Goal: Transaction & Acquisition: Purchase product/service

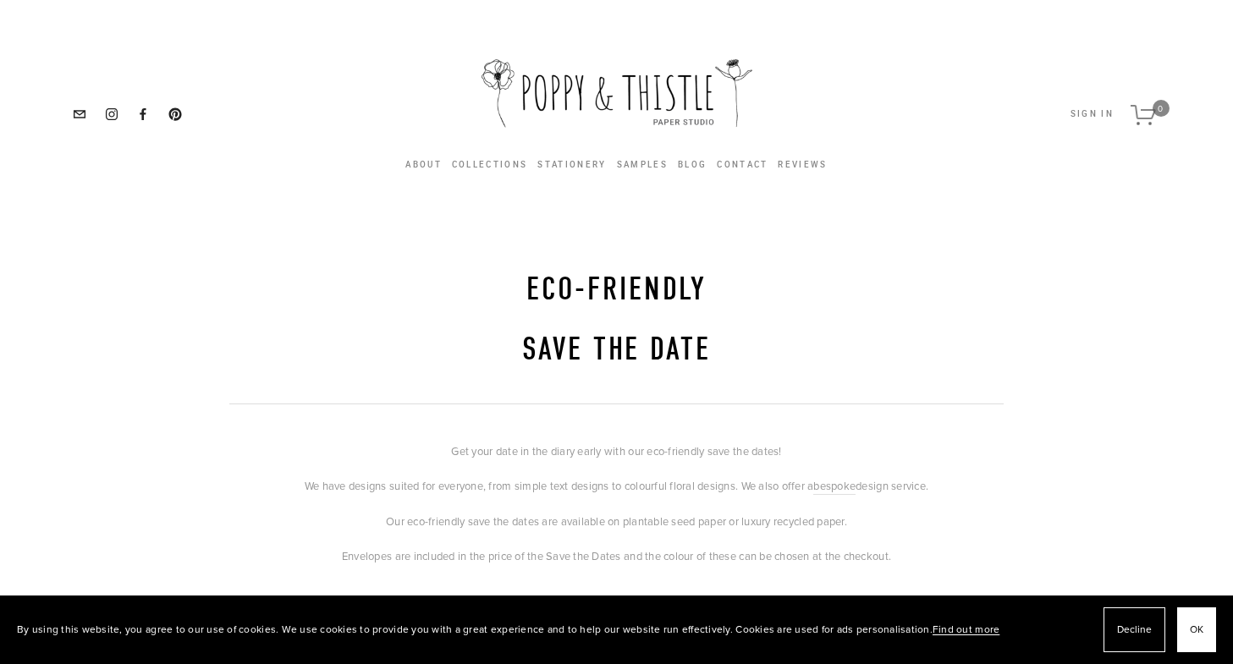
click at [1206, 629] on button "OK" at bounding box center [1196, 629] width 39 height 45
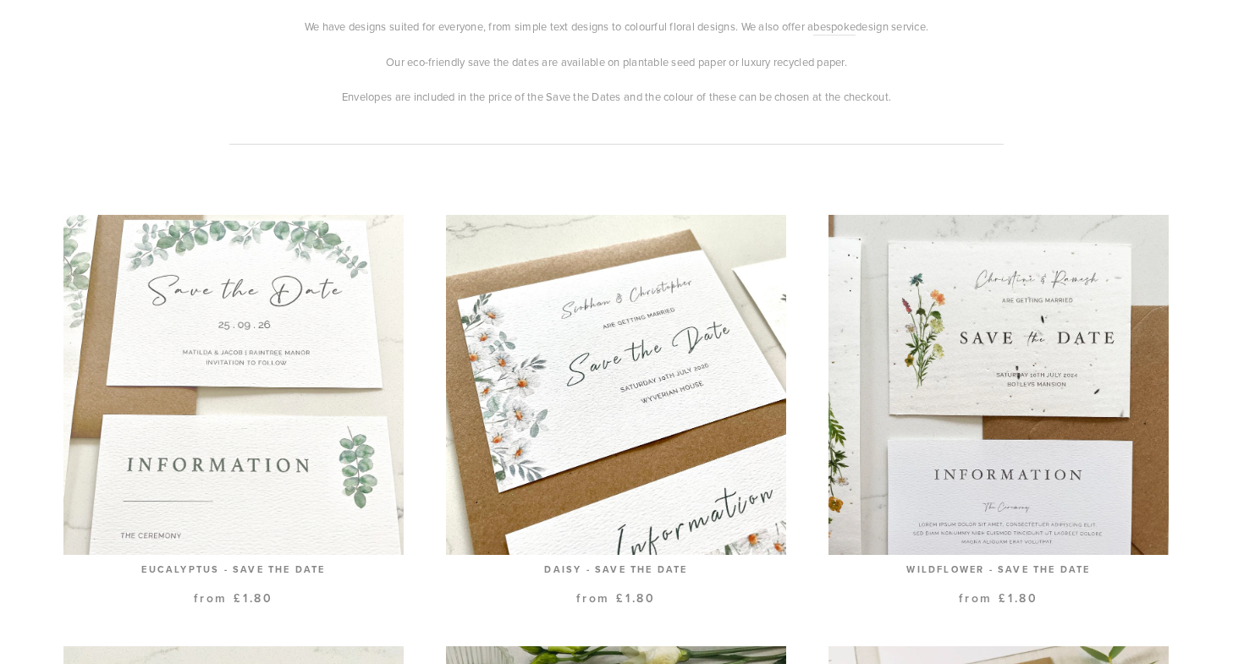
scroll to position [338, 0]
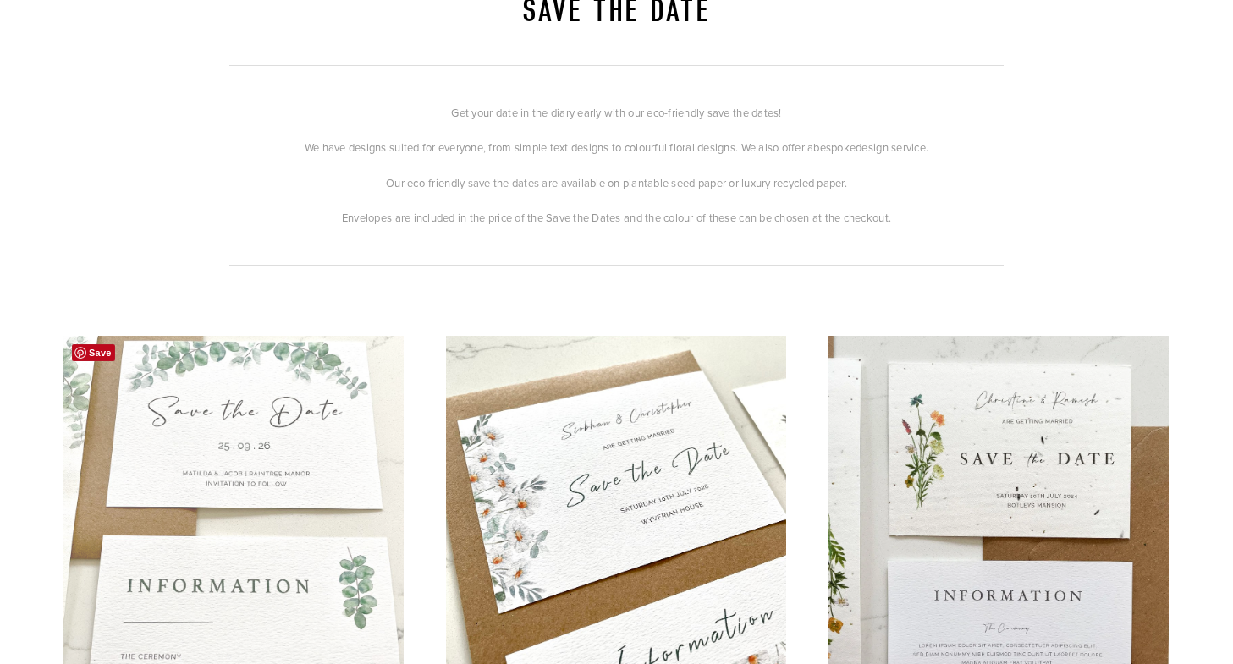
click at [242, 492] on link at bounding box center [233, 530] width 340 height 389
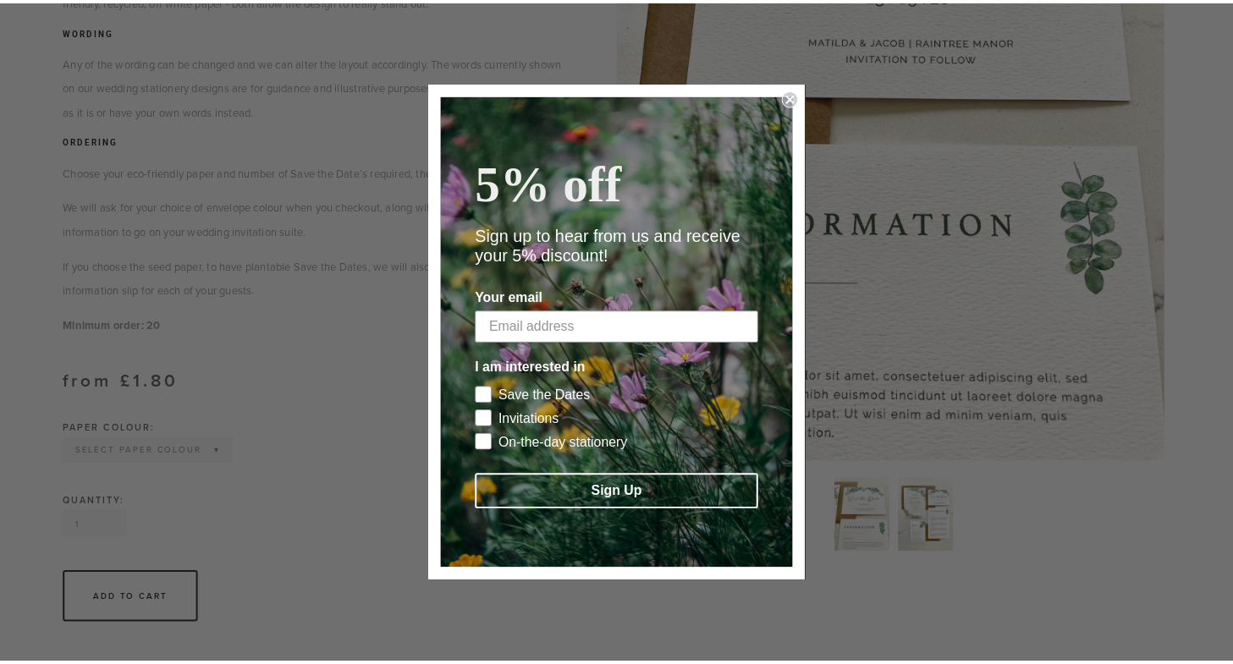
scroll to position [592, 0]
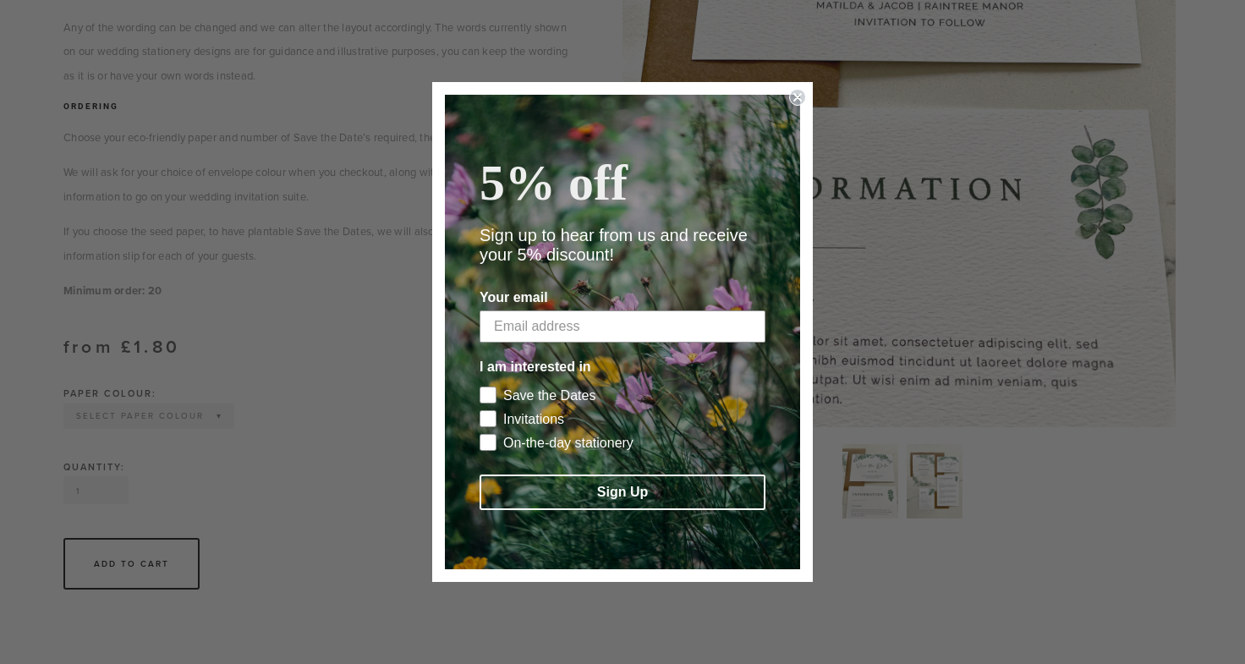
click at [789, 82] on form "5% off Sign up to hear from us and receive your 5% discount! Your email I am in…" at bounding box center [622, 332] width 381 height 500
click at [795, 89] on icon "Close dialog" at bounding box center [797, 97] width 17 height 17
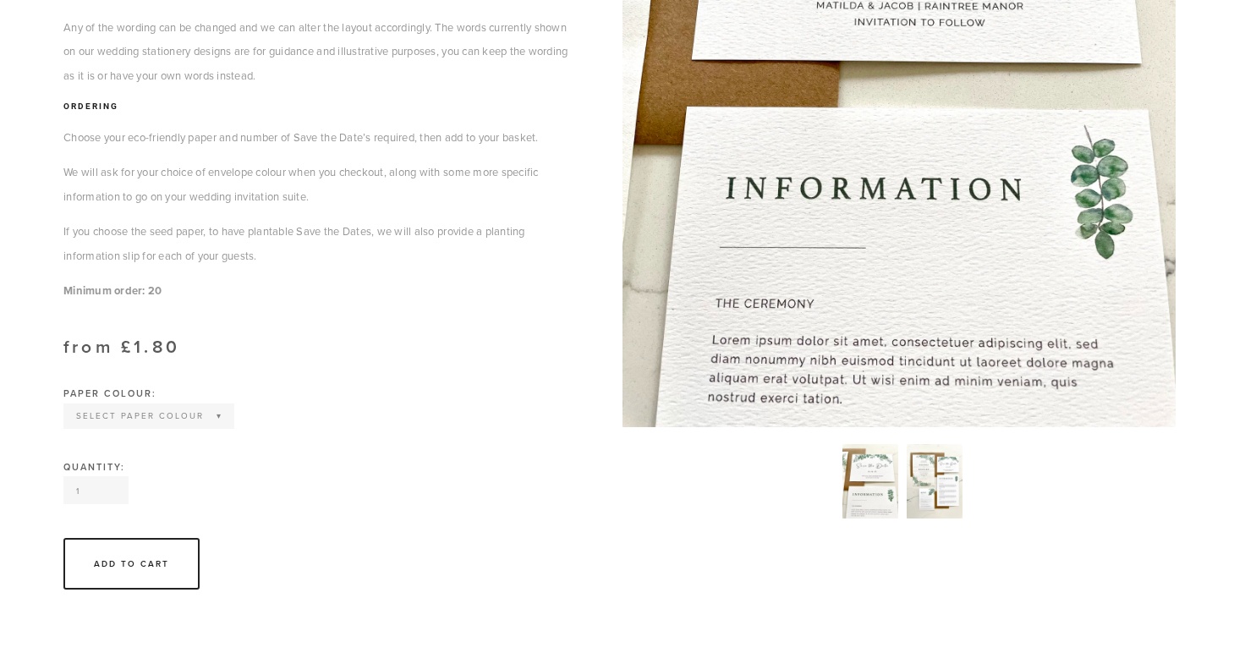
click at [795, 82] on div "Close dialog 5% off Sign up to hear from us and receive your 5% discount! Your …" at bounding box center [622, 332] width 381 height 500
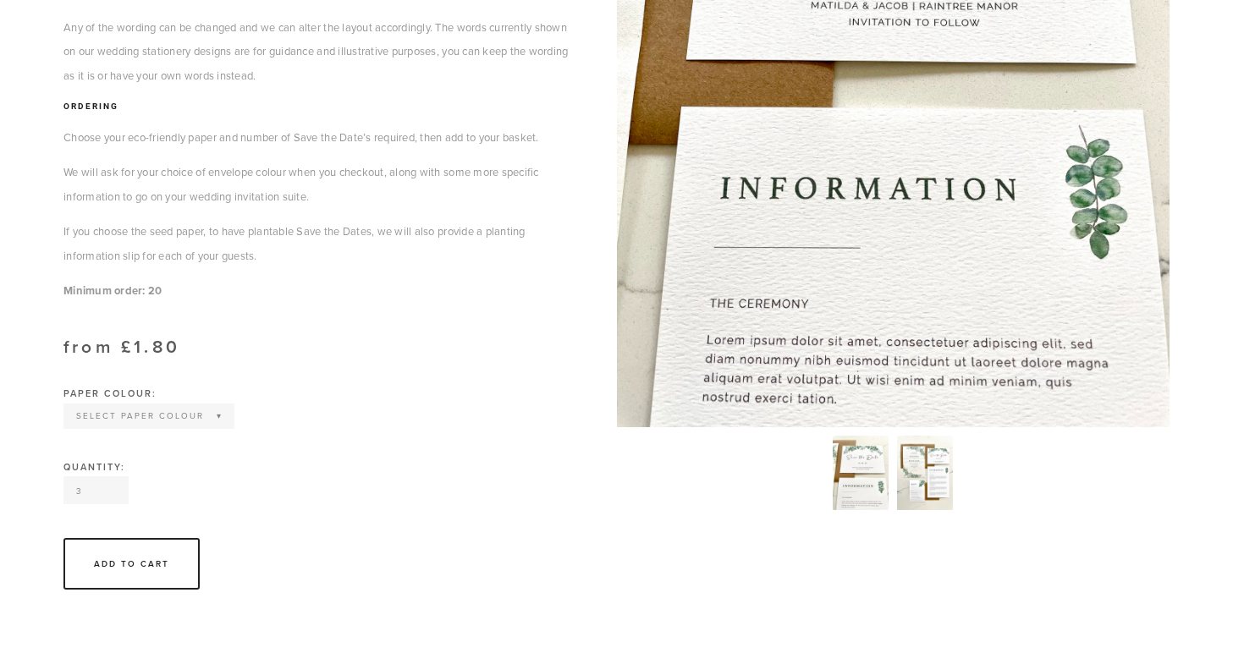
drag, startPoint x: 105, startPoint y: 510, endPoint x: 0, endPoint y: 482, distance: 108.6
type input "3"
click at [63, 482] on input "3" at bounding box center [95, 490] width 65 height 28
type input "55"
click at [338, 437] on div "Paper Colour: Select Paper Colour Kraft Brown Off White Natural Grey Wildflower…" at bounding box center [319, 426] width 545 height 74
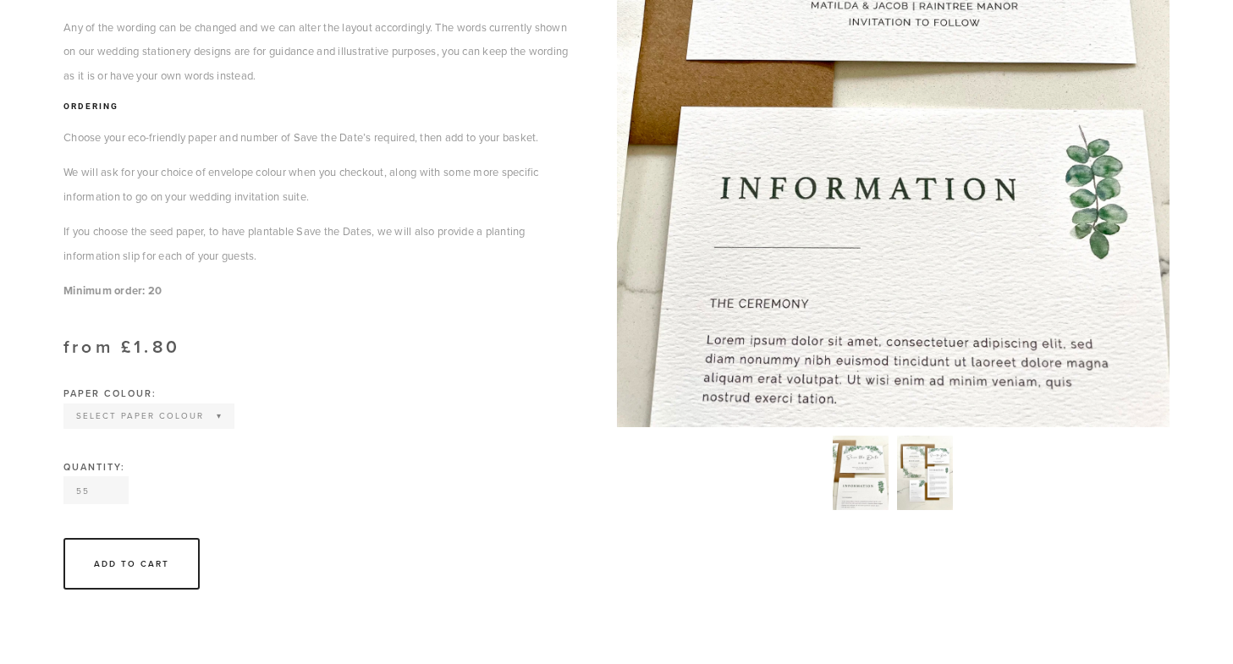
click at [213, 427] on select "Select Paper Colour Kraft Brown Off White Natural Grey Wildflower Seed paper" at bounding box center [149, 416] width 168 height 22
select select "Kraft Brown"
click at [65, 427] on select "Select Paper Colour Kraft Brown Off White Natural Grey Wildflower Seed paper" at bounding box center [149, 416] width 168 height 22
click at [302, 505] on div "Quantity: 55" at bounding box center [318, 484] width 511 height 42
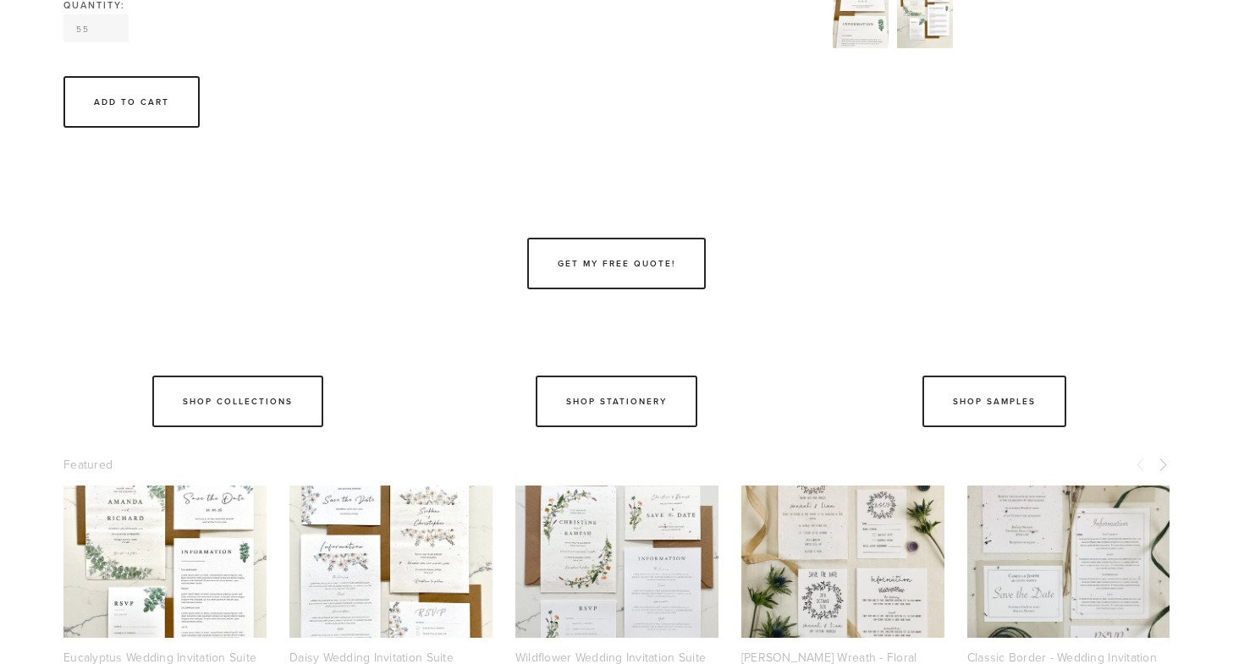
scroll to position [1100, 0]
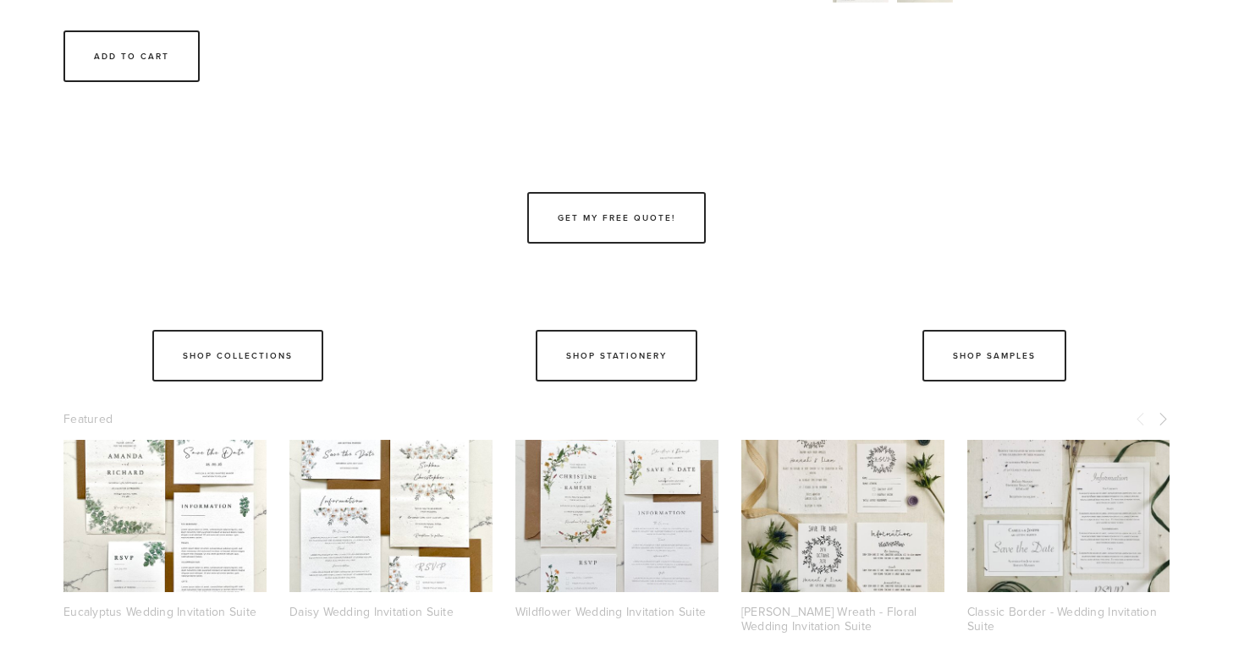
click at [225, 542] on div at bounding box center [164, 516] width 203 height 152
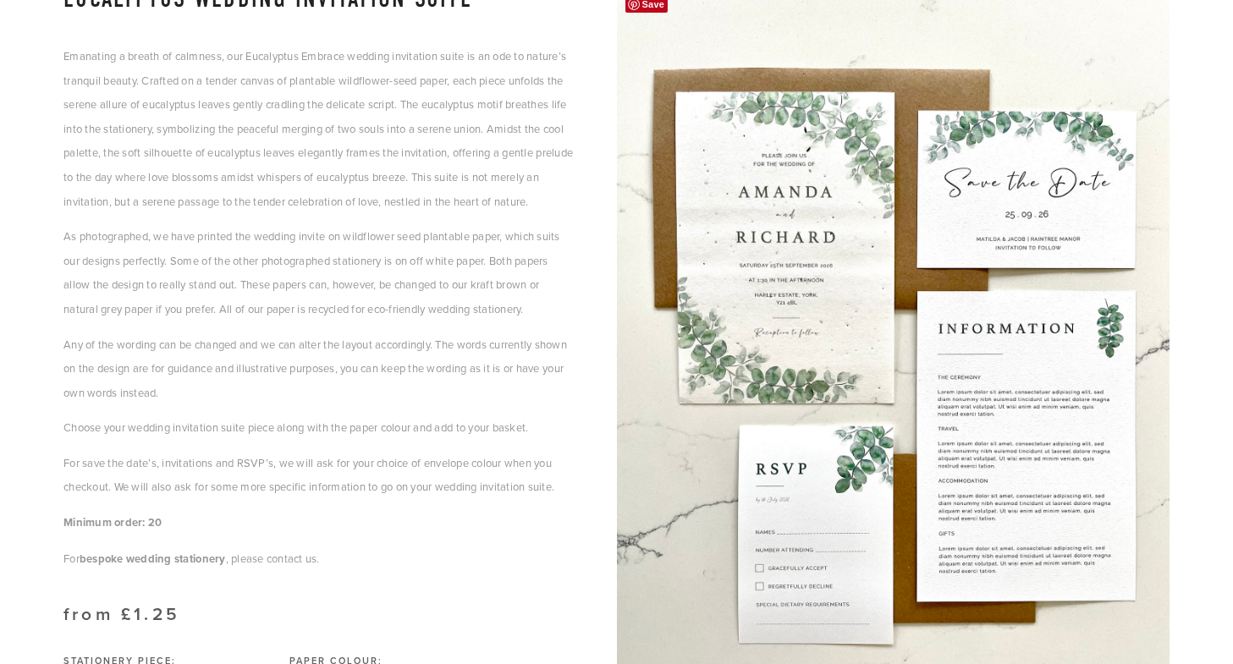
scroll to position [254, 0]
